Goal: Check status

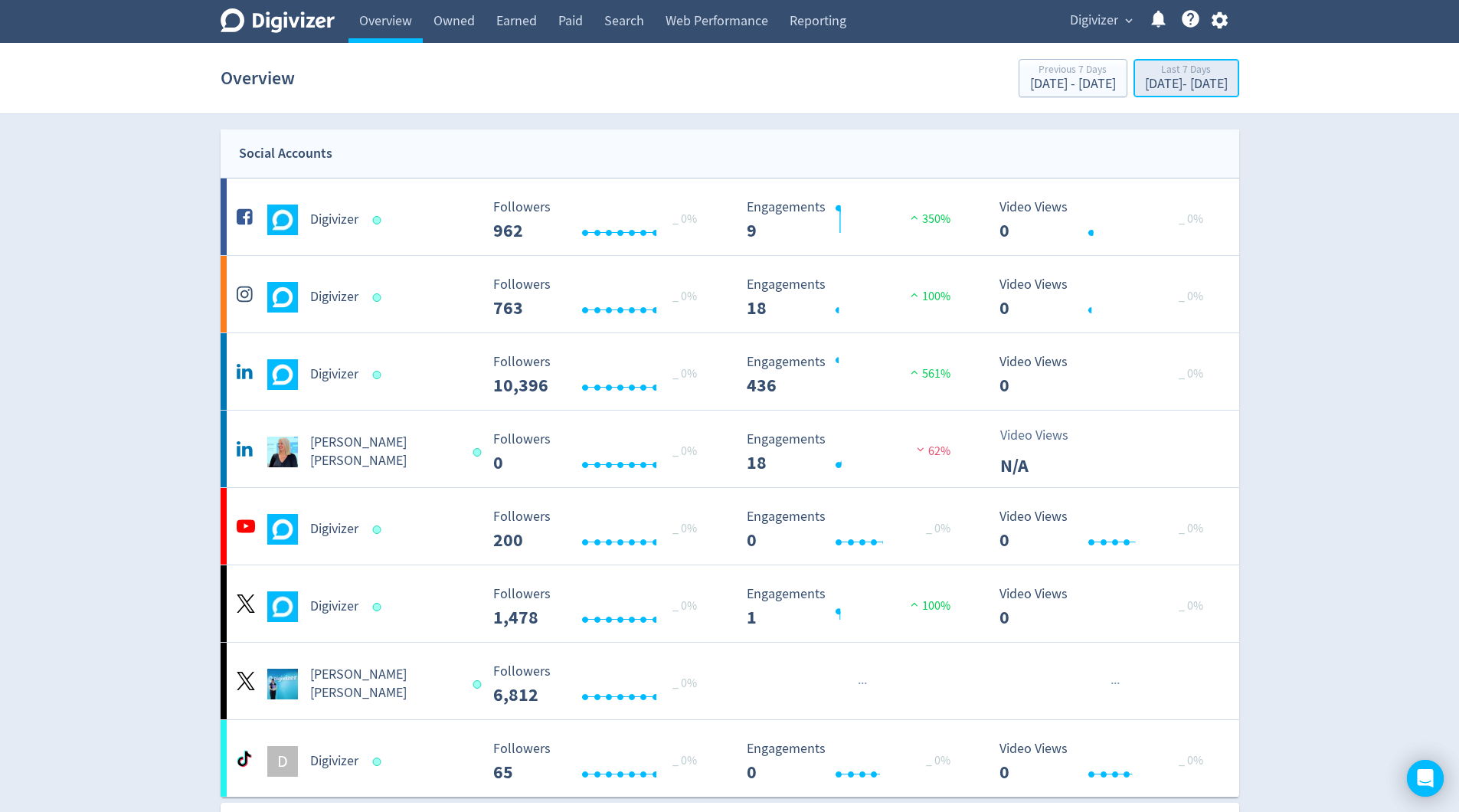
click at [1162, 80] on div "[DATE] - [DATE]" at bounding box center [1186, 84] width 83 height 14
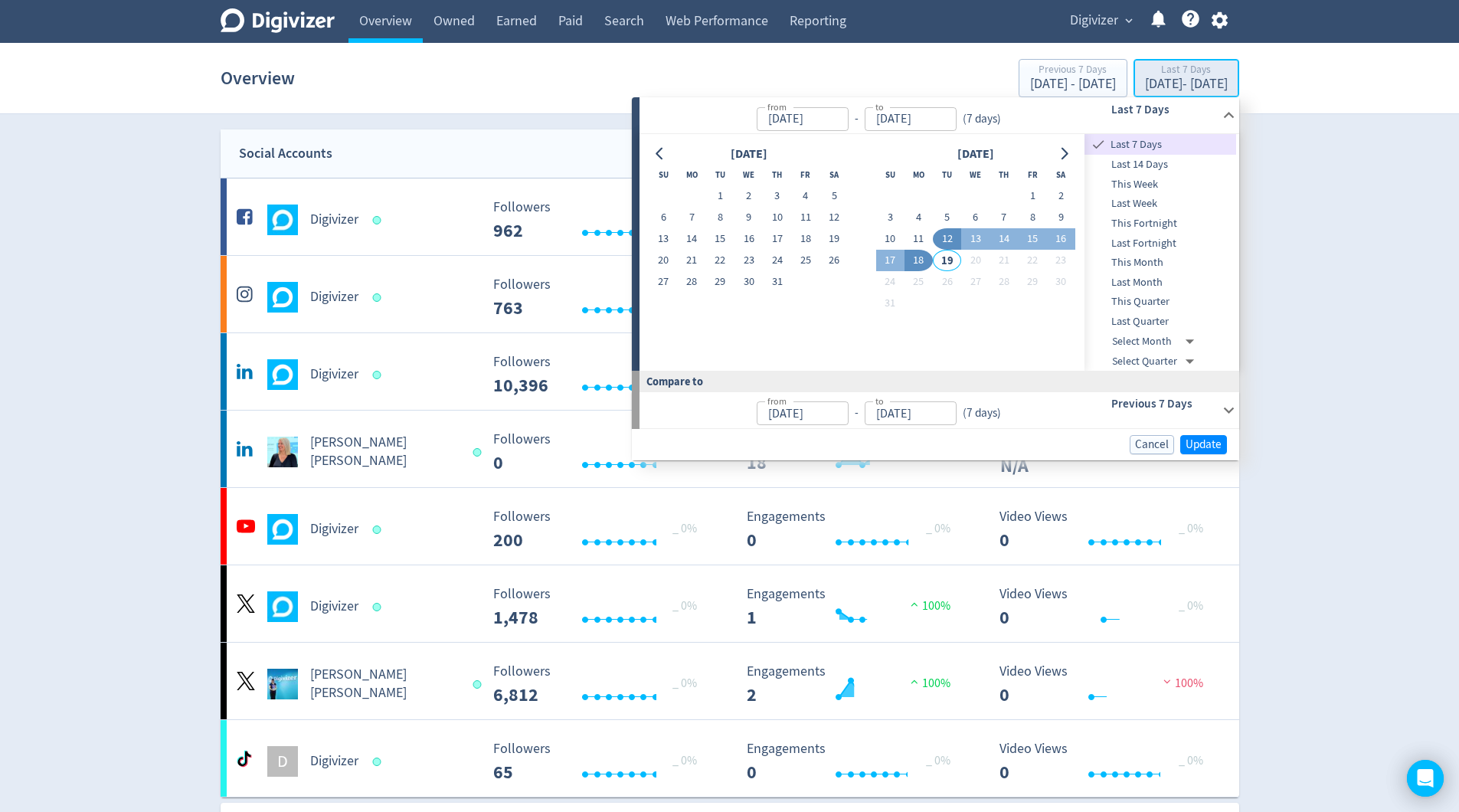
type input "[DATE]"
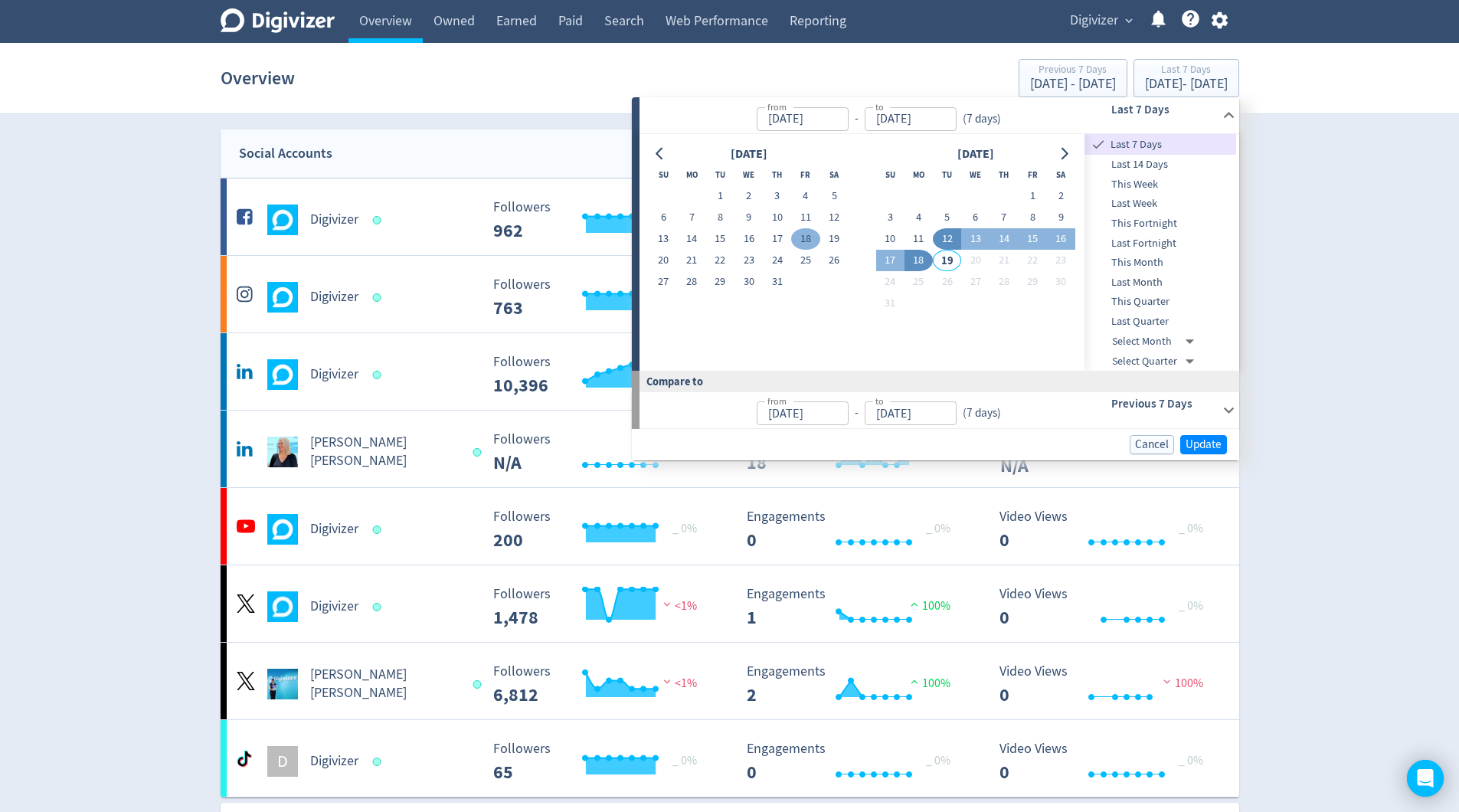
click at [809, 243] on button "18" at bounding box center [804, 238] width 28 height 21
type input "[DATE]"
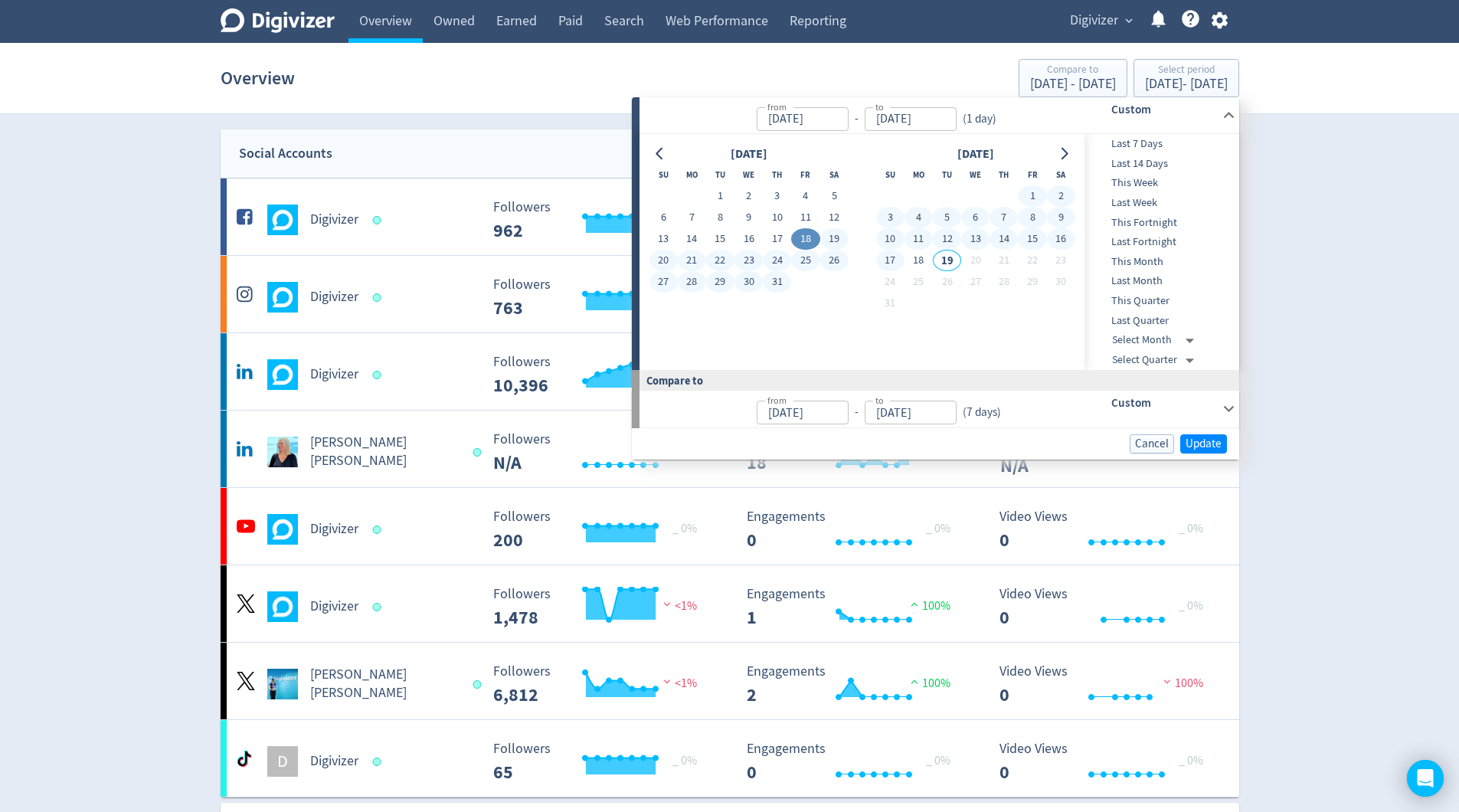
click at [893, 262] on button "17" at bounding box center [890, 260] width 28 height 21
type input "[DATE]"
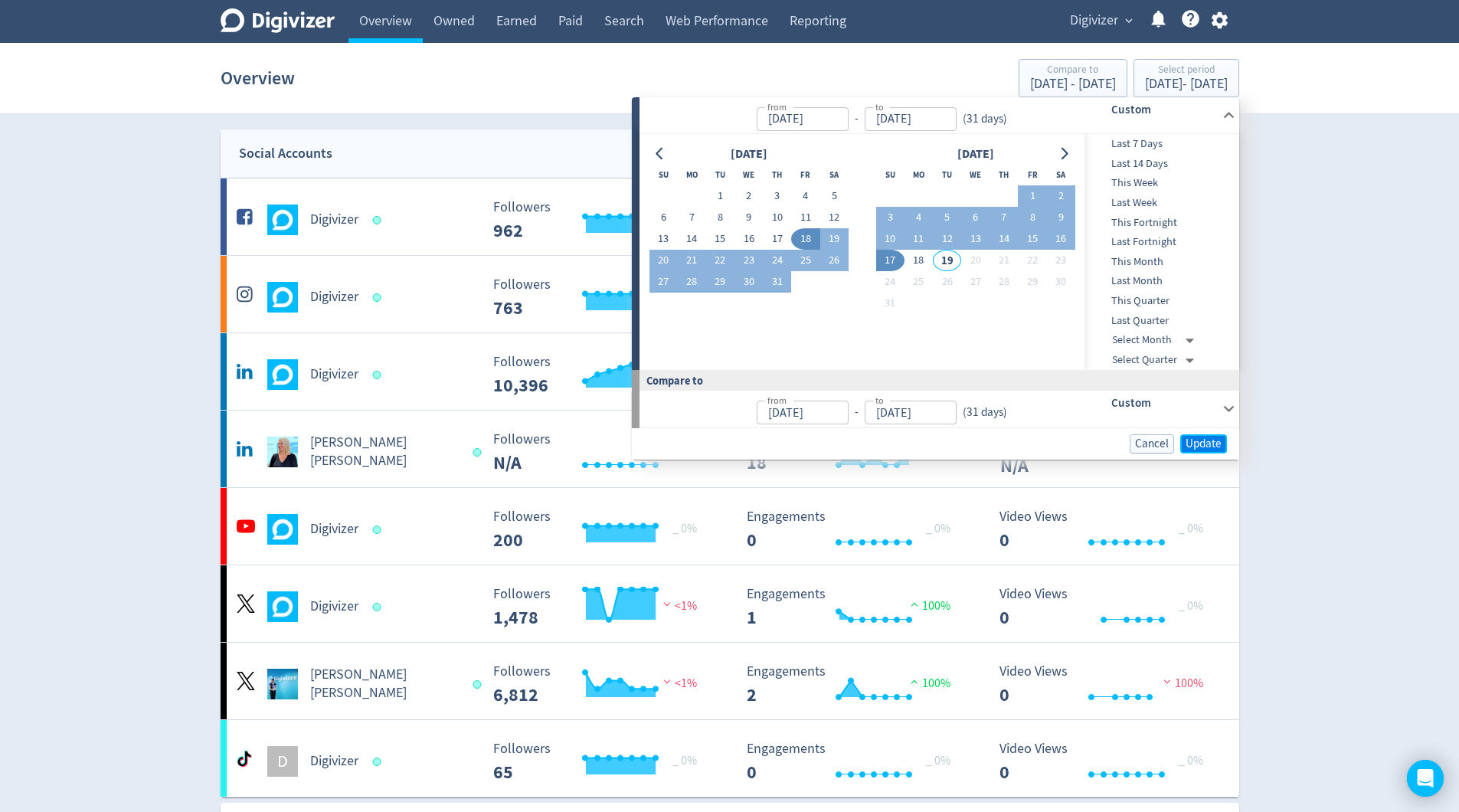
click at [1209, 444] on span "Update" at bounding box center [1204, 443] width 36 height 11
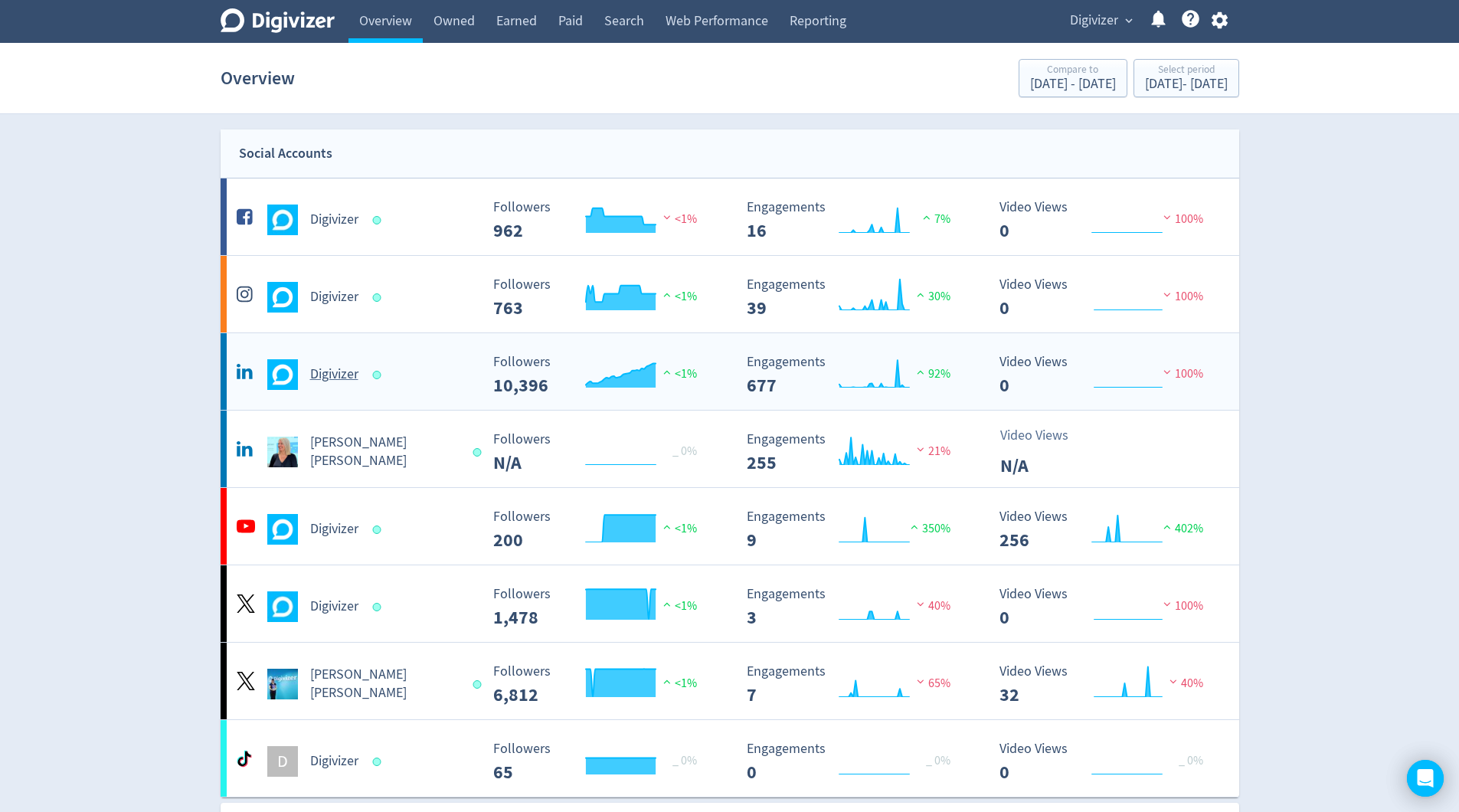
click at [343, 379] on h5 "Digivizer" at bounding box center [334, 373] width 48 height 18
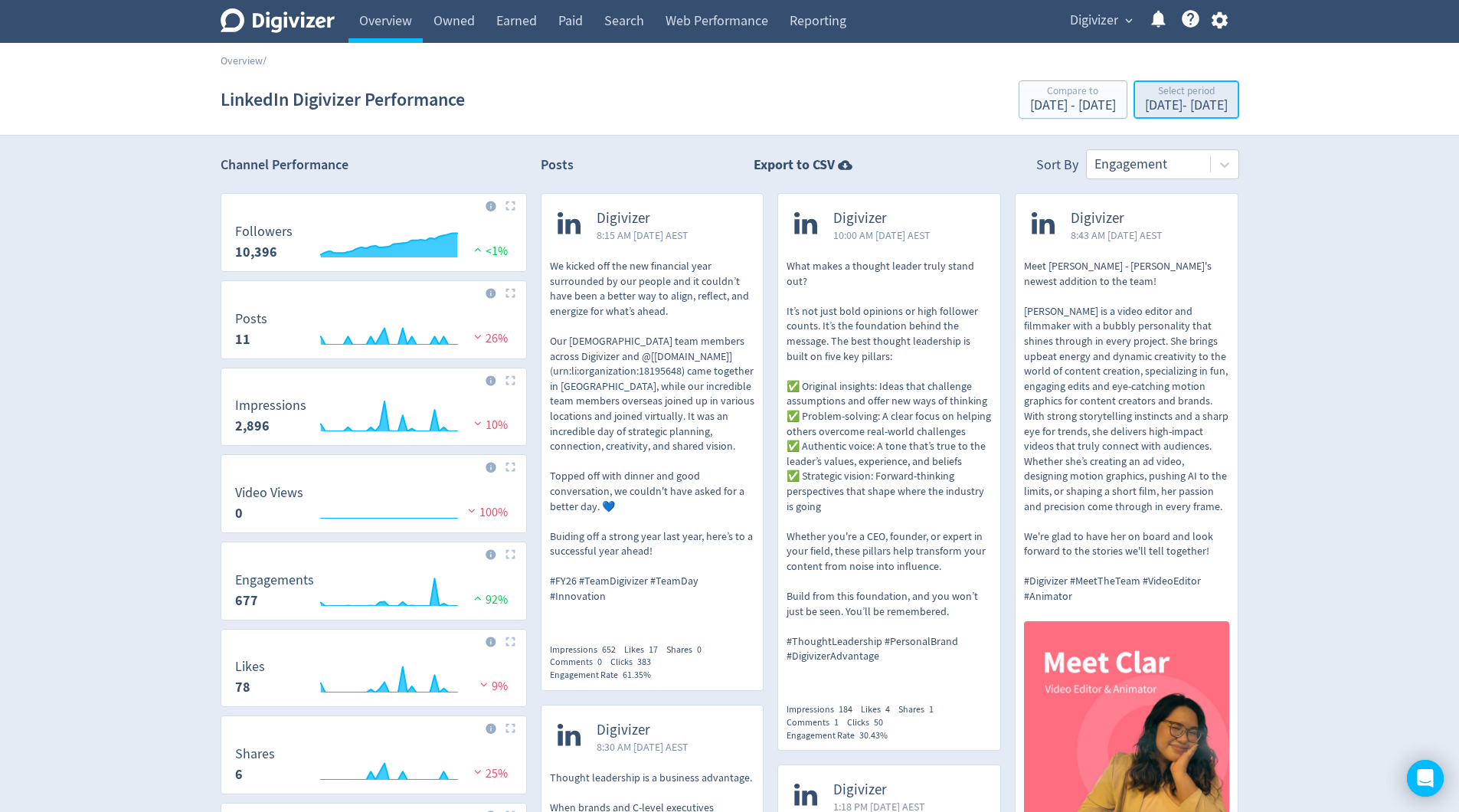
click at [1149, 110] on div "[DATE] - [DATE]" at bounding box center [1186, 105] width 83 height 14
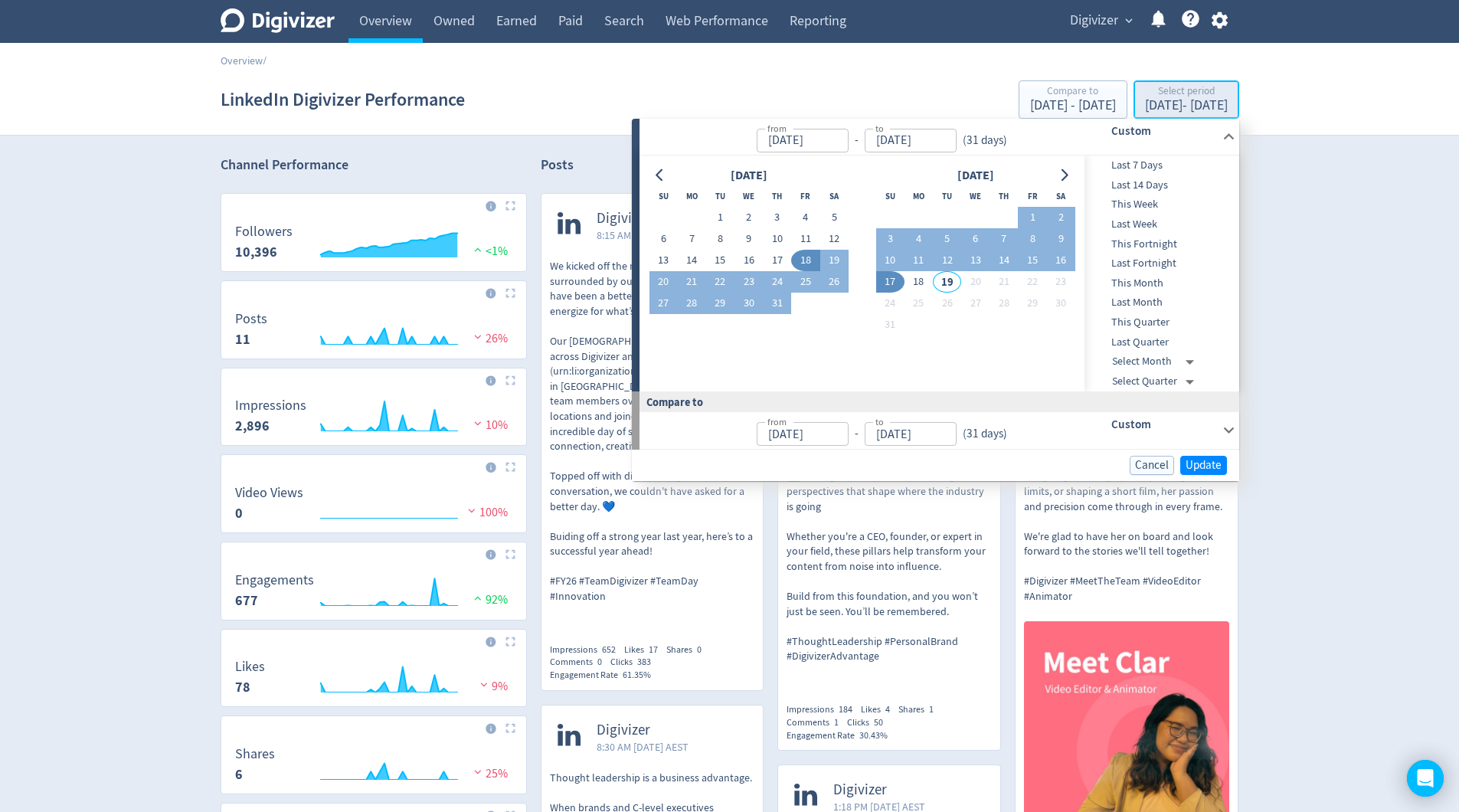
click at [1149, 110] on div "[DATE] - [DATE]" at bounding box center [1186, 105] width 83 height 14
